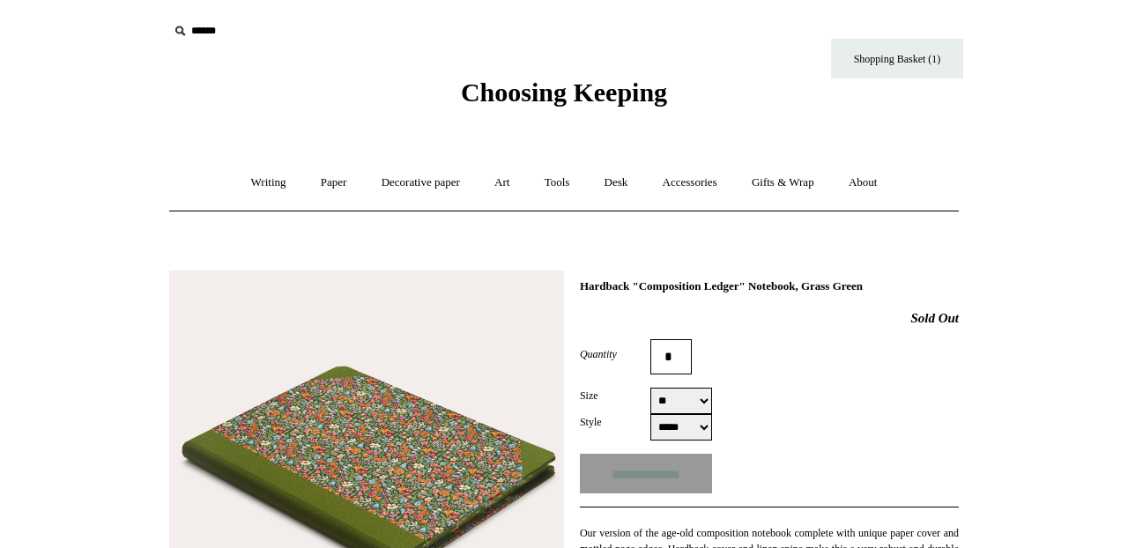
scroll to position [144, 0]
